Goal: Share content

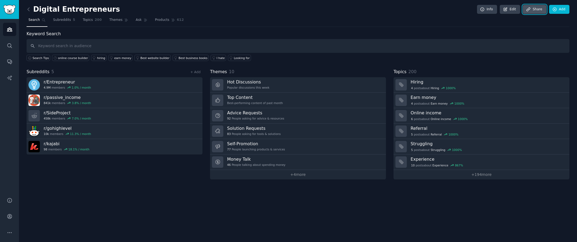
click at [536, 11] on link "Share" at bounding box center [534, 9] width 23 height 9
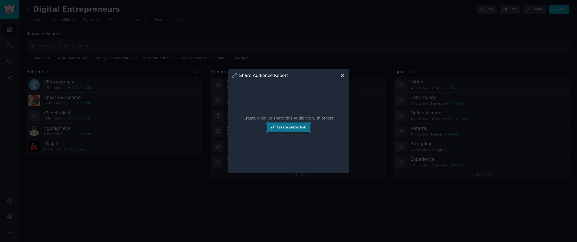
click at [293, 127] on button "Create public link" at bounding box center [288, 127] width 43 height 9
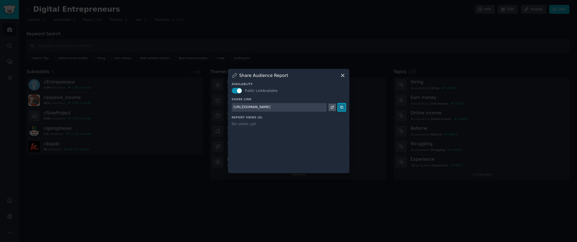
click at [340, 108] on icon at bounding box center [342, 108] width 4 height 4
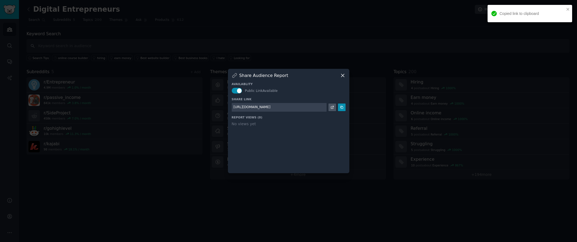
click at [343, 76] on icon at bounding box center [342, 75] width 3 height 3
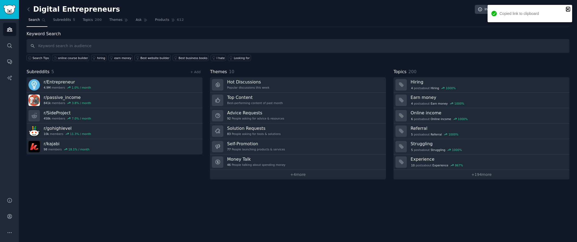
click at [569, 10] on icon "close" at bounding box center [568, 9] width 3 height 3
